Goal: Task Accomplishment & Management: Use online tool/utility

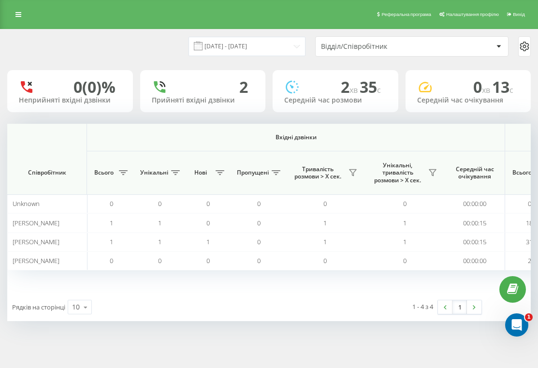
scroll to position [0, 776]
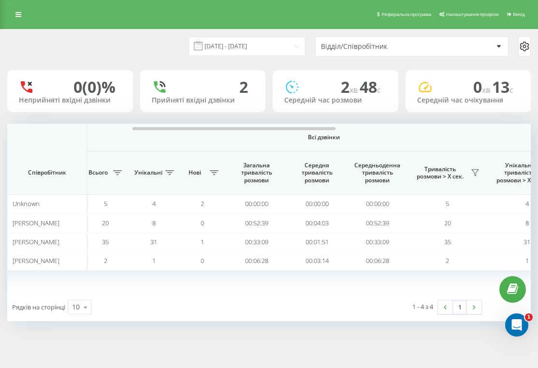
scroll to position [0, 826]
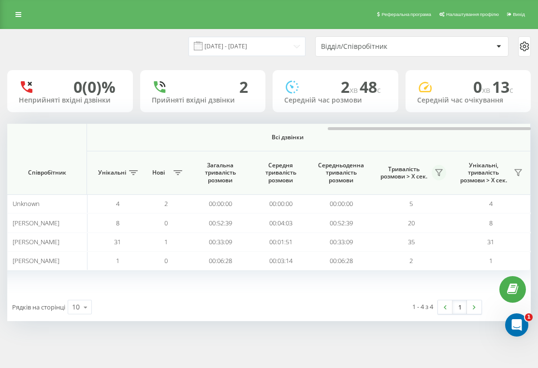
click at [440, 172] on icon at bounding box center [439, 173] width 8 height 8
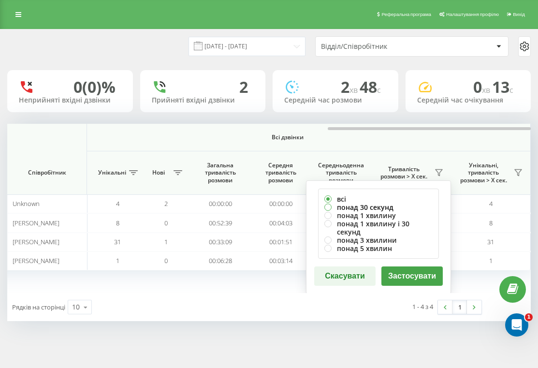
click at [364, 208] on label "понад 30 секунд" at bounding box center [379, 207] width 108 height 8
radio input "true"
click at [401, 267] on button "Застосувати" at bounding box center [412, 276] width 61 height 19
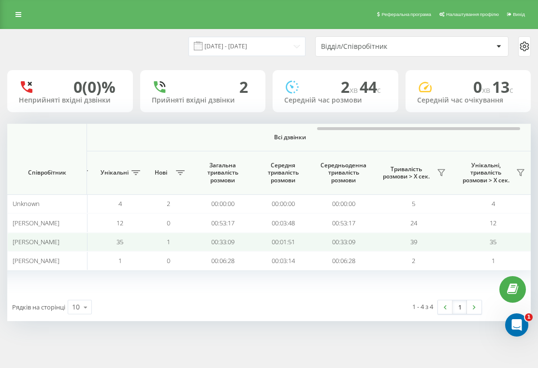
scroll to position [0, 826]
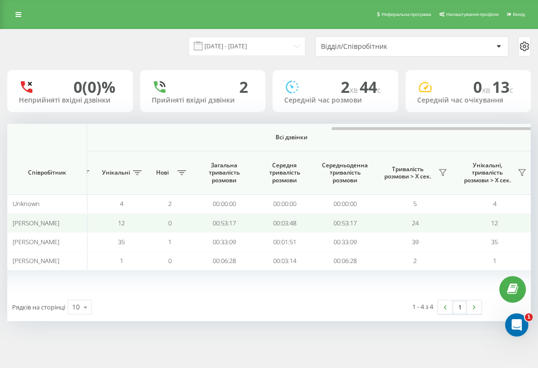
scroll to position [0, 826]
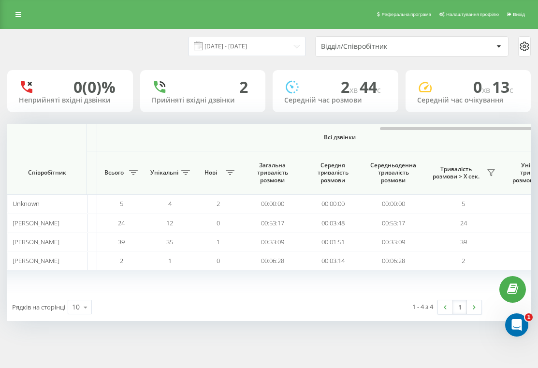
scroll to position [0, 826]
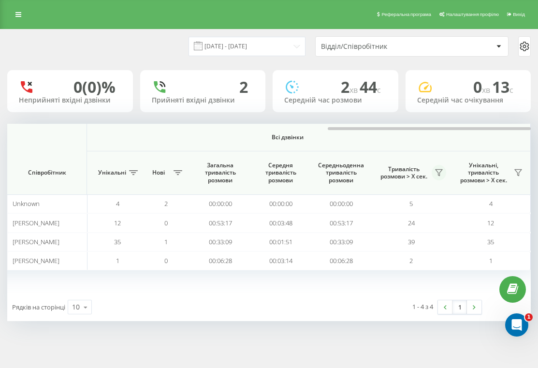
click at [444, 168] on button at bounding box center [439, 172] width 15 height 15
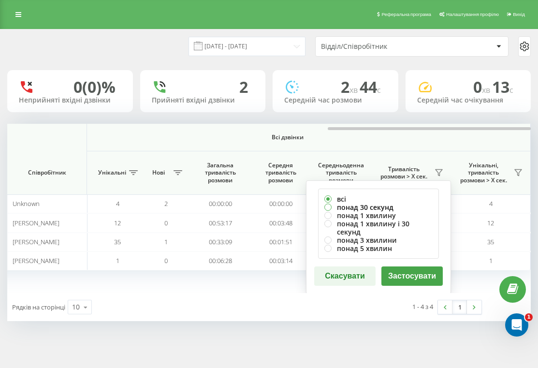
click at [384, 205] on label "понад 30 секунд" at bounding box center [379, 207] width 108 height 8
radio input "true"
click at [418, 273] on button "Застосувати" at bounding box center [412, 276] width 61 height 19
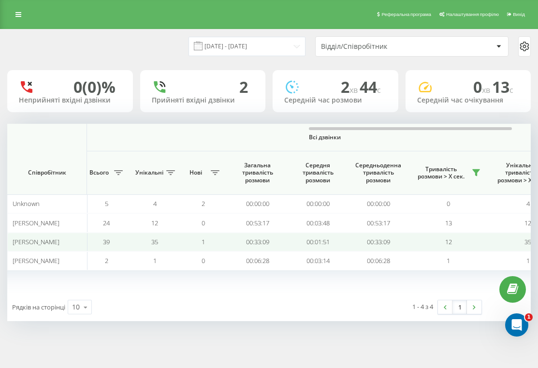
scroll to position [0, 789]
